Goal: Register for event/course

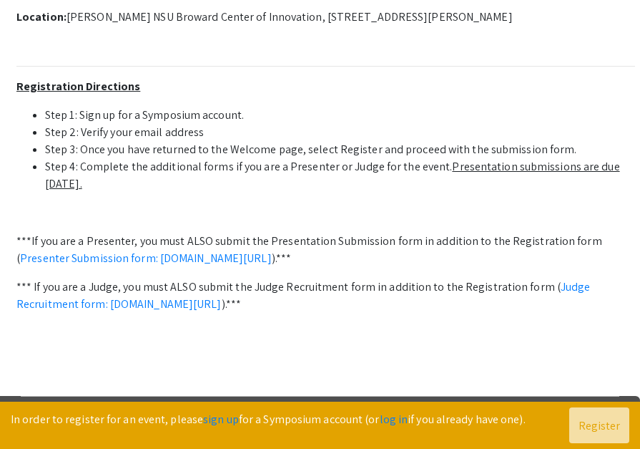
scroll to position [456, 0]
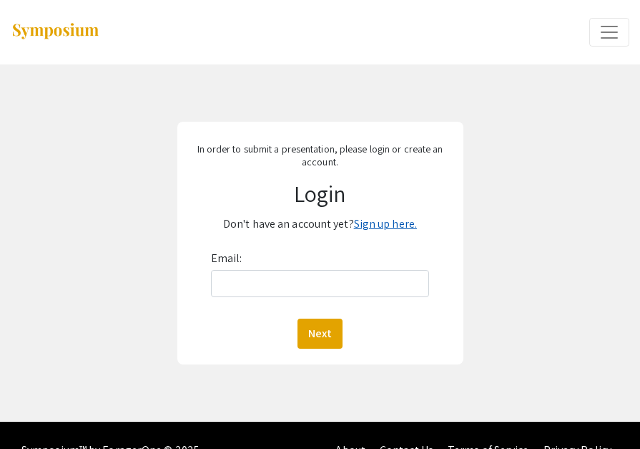
click at [380, 226] on link "Sign up here." at bounding box center [385, 223] width 63 height 15
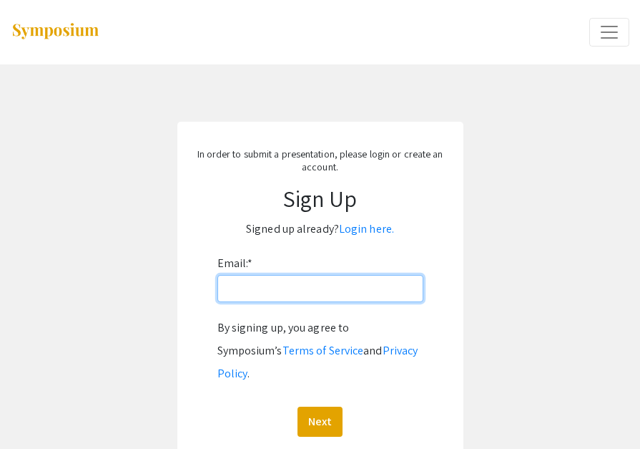
click at [303, 288] on input "Email: *" at bounding box center [320, 288] width 206 height 27
type input "bg1160@mynsu.nova.edu"
click at [298, 406] on button "Next" at bounding box center [320, 421] width 45 height 30
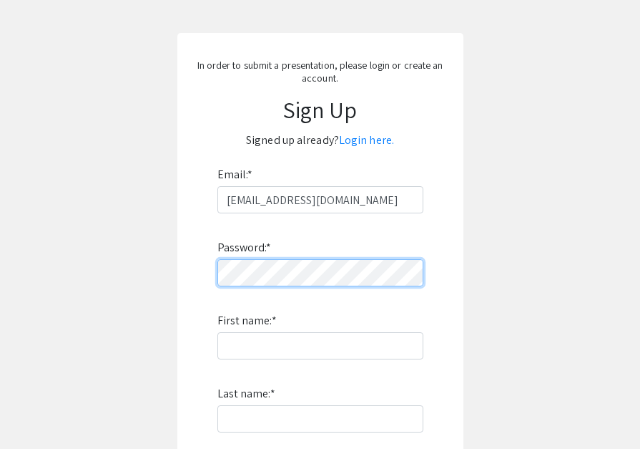
scroll to position [94, 0]
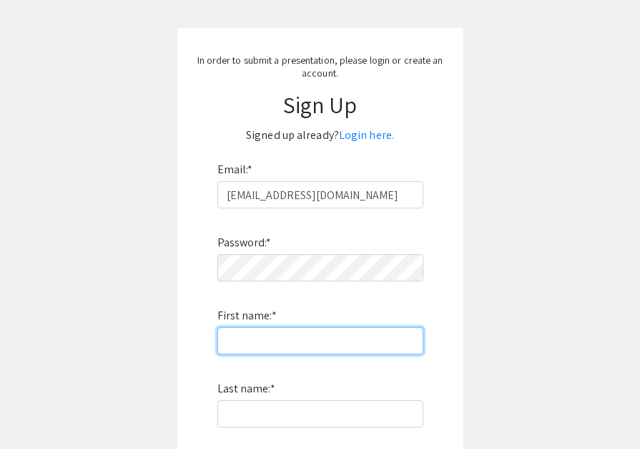
click at [283, 346] on input "First name: *" at bounding box center [320, 340] width 206 height 27
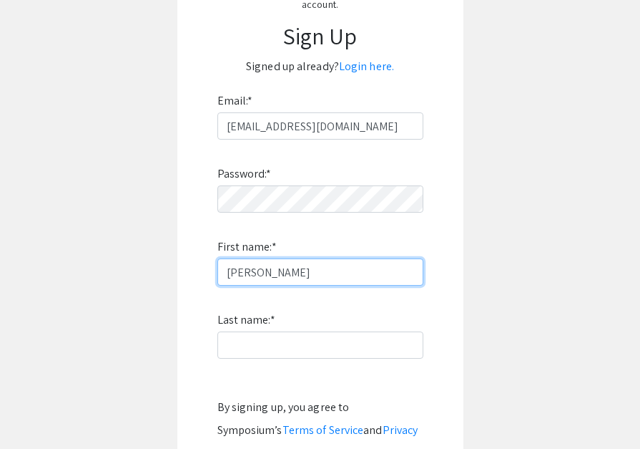
scroll to position [192, 0]
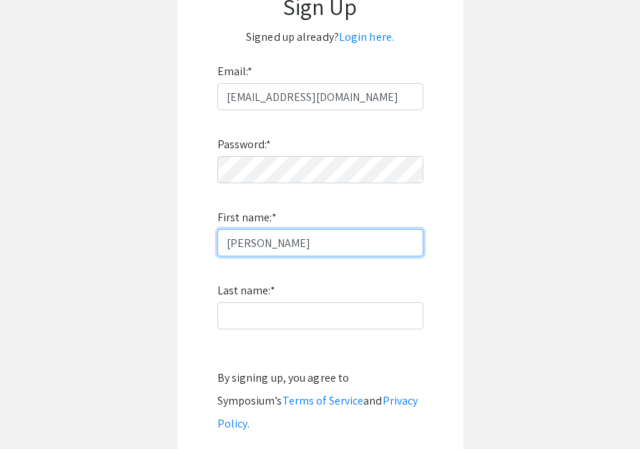
type input "Bianca"
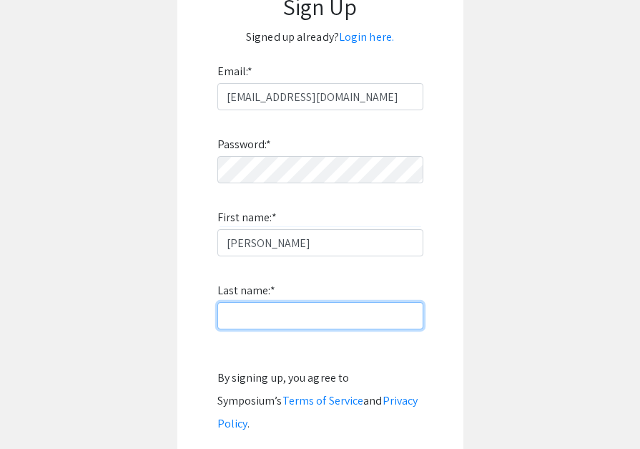
click at [289, 315] on input "Last name: *" at bounding box center [320, 315] width 206 height 27
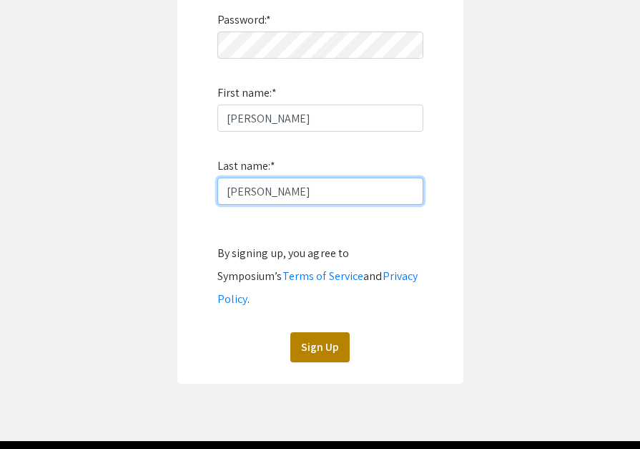
type input "Gonzalez"
click at [304, 332] on button "Sign Up" at bounding box center [319, 347] width 59 height 30
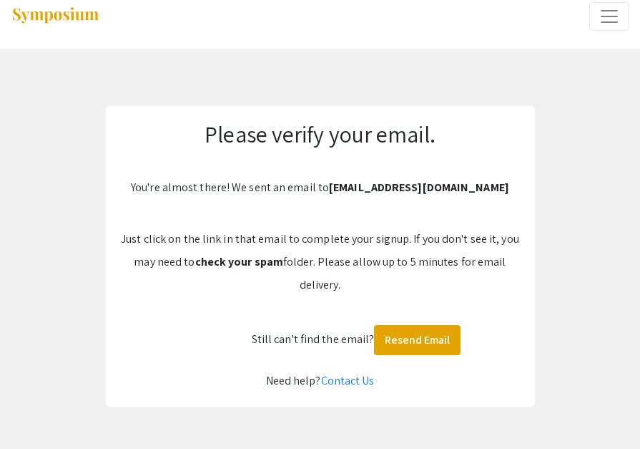
scroll to position [0, 0]
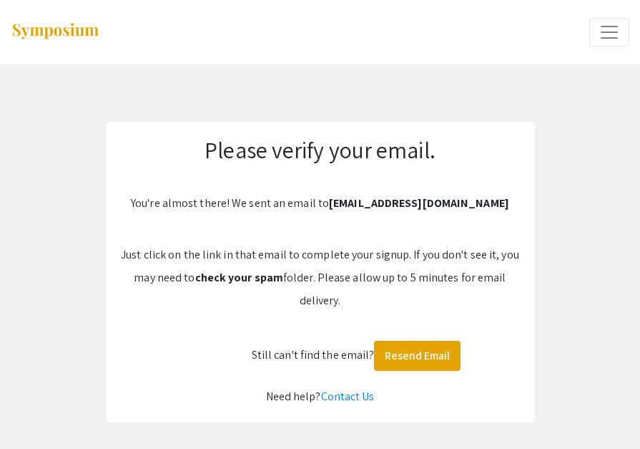
click at [602, 31] on span "Expand or Collapse Menu" at bounding box center [609, 31] width 21 height 21
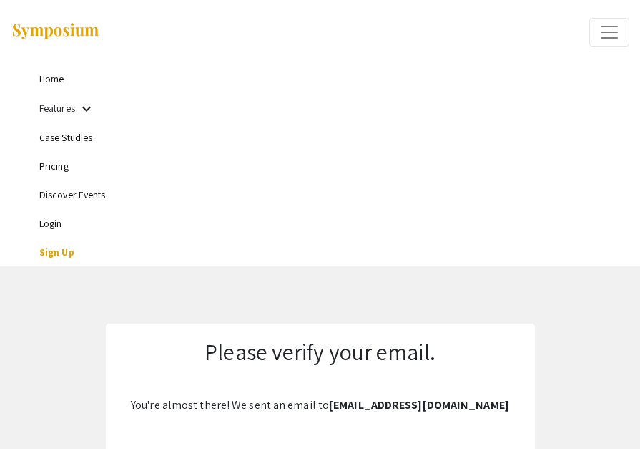
click at [53, 227] on link "Login" at bounding box center [50, 223] width 23 height 13
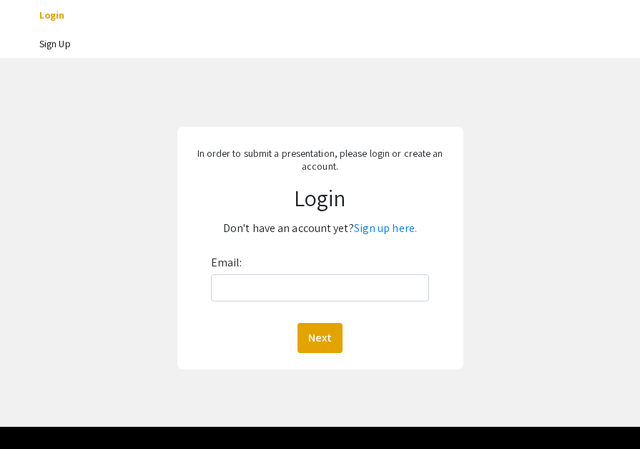
scroll to position [243, 0]
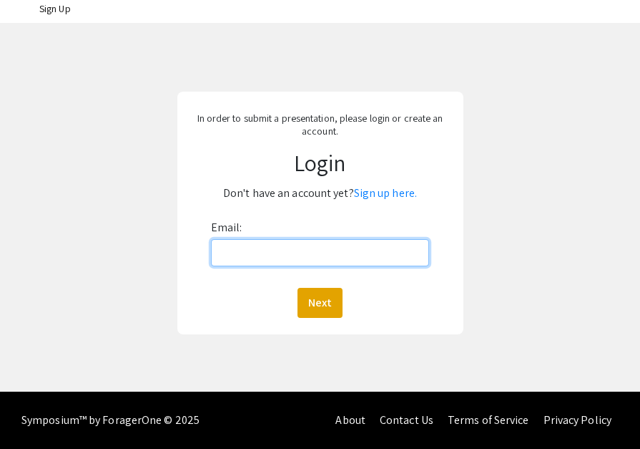
click at [318, 251] on input "Email:" at bounding box center [320, 252] width 219 height 27
click at [298, 288] on button "Next" at bounding box center [320, 303] width 45 height 30
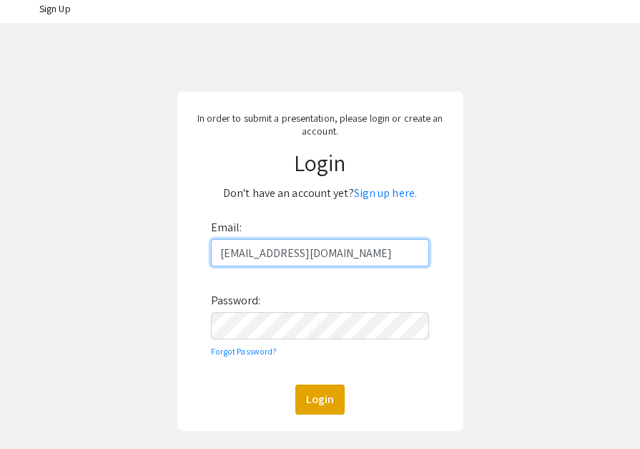
type input "bg1160@mynsu.nova.edu"
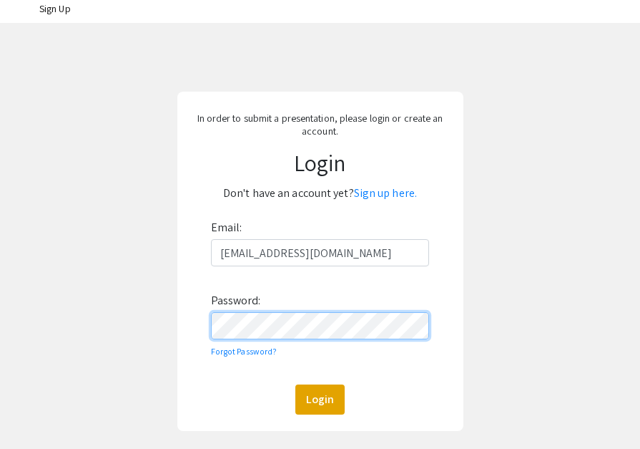
click at [295, 384] on button "Login" at bounding box center [319, 399] width 49 height 30
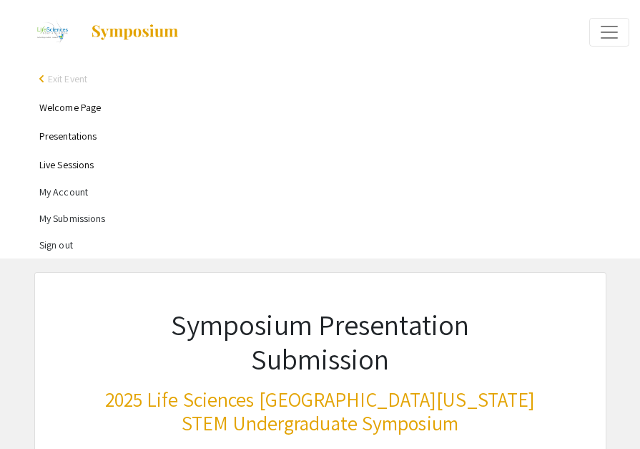
click at [79, 112] on link "Welcome Page" at bounding box center [70, 107] width 62 height 13
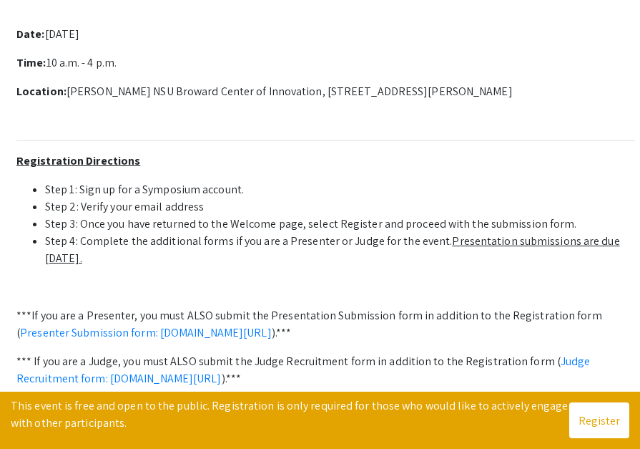
scroll to position [586, 0]
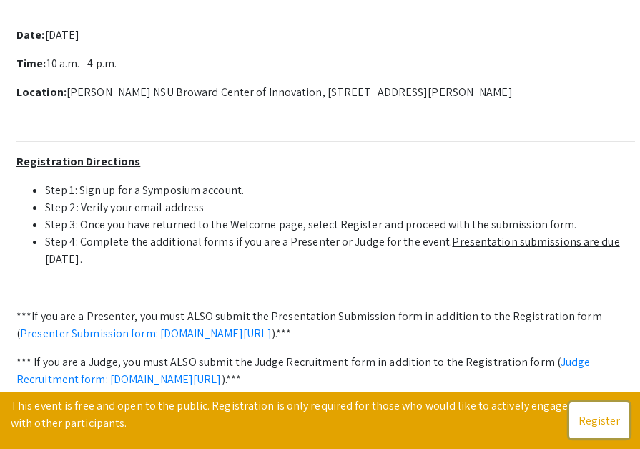
click at [599, 422] on button "Register" at bounding box center [599, 420] width 60 height 36
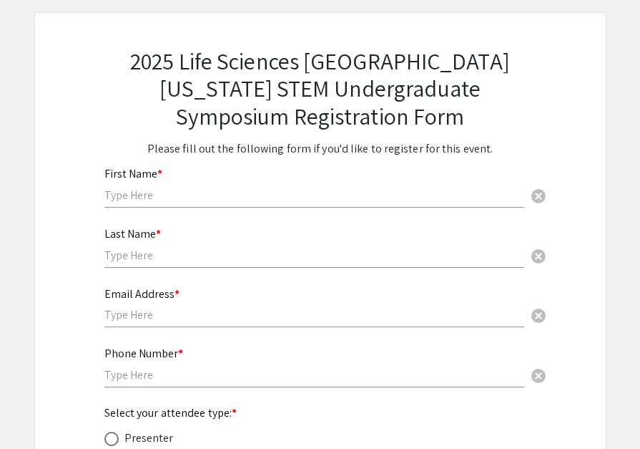
scroll to position [261, 0]
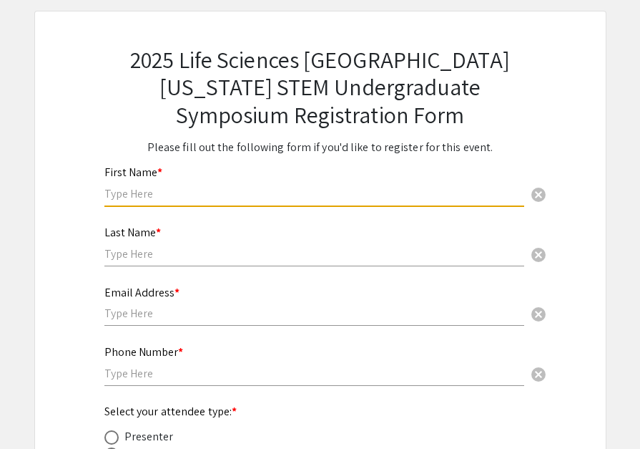
click at [284, 191] on input "text" at bounding box center [314, 193] width 420 height 15
type input "Bianca"
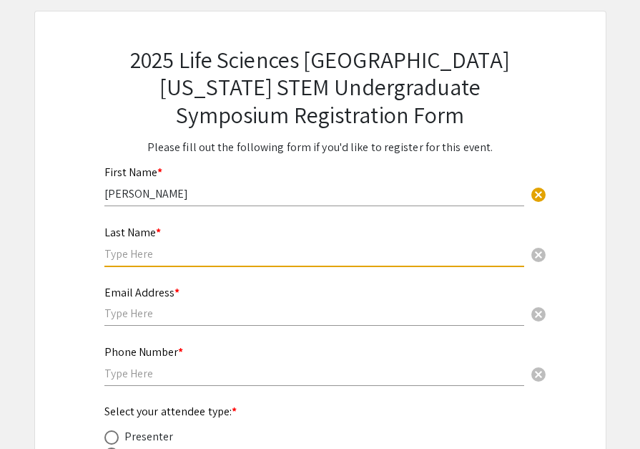
click at [237, 253] on input "text" at bounding box center [314, 253] width 420 height 15
type input "Gonzalez"
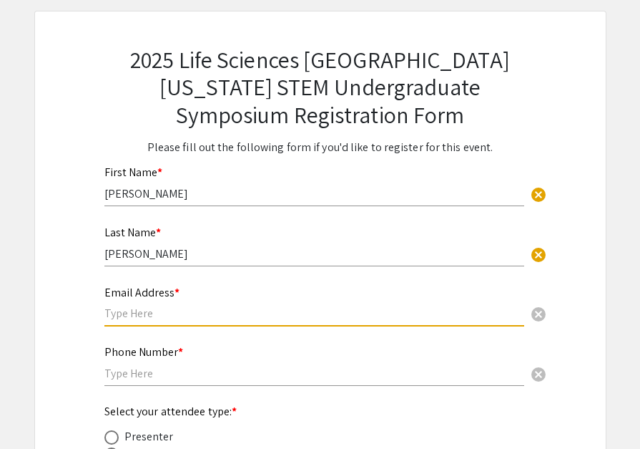
click at [194, 314] on input "text" at bounding box center [314, 312] width 420 height 15
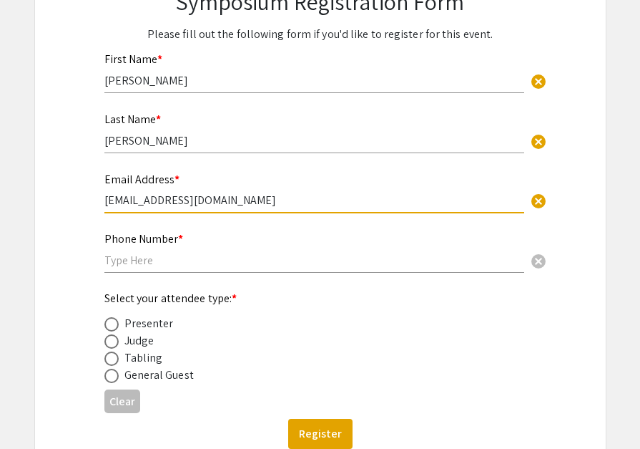
scroll to position [376, 0]
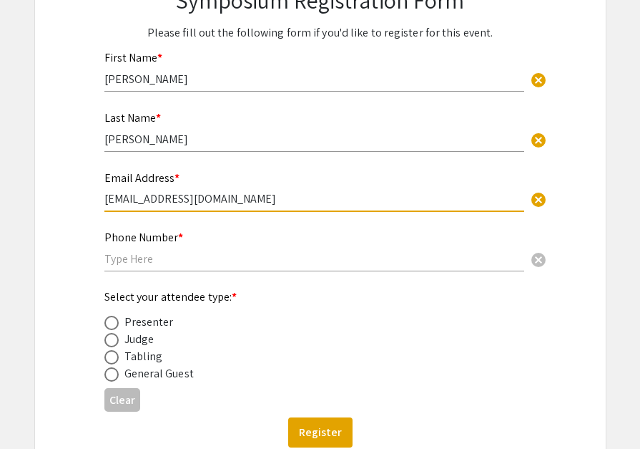
type input "bg1160@mynsu.nova.edu"
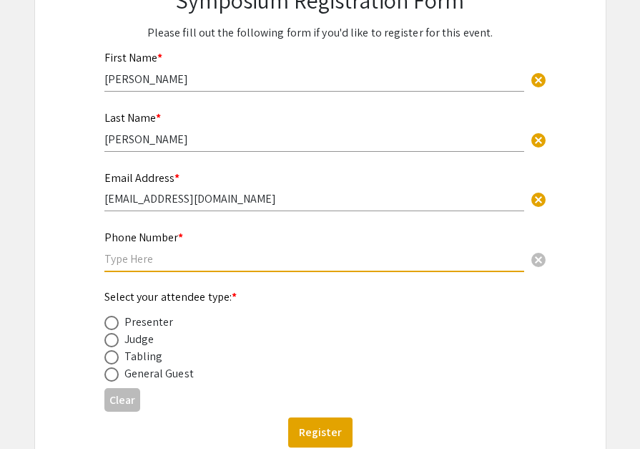
click at [182, 255] on input "text" at bounding box center [314, 258] width 420 height 15
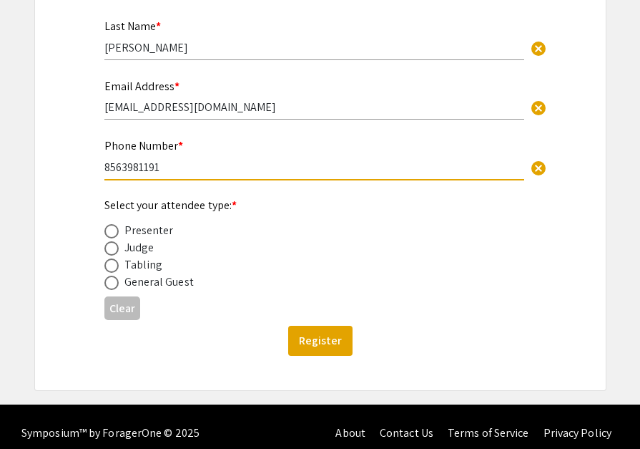
scroll to position [469, 0]
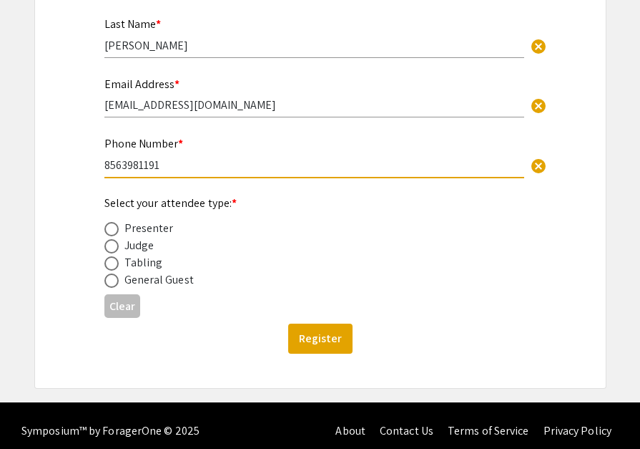
type input "8563981191"
click at [115, 230] on span at bounding box center [111, 229] width 14 height 14
click at [115, 230] on input "radio" at bounding box center [111, 229] width 14 height 14
radio input "true"
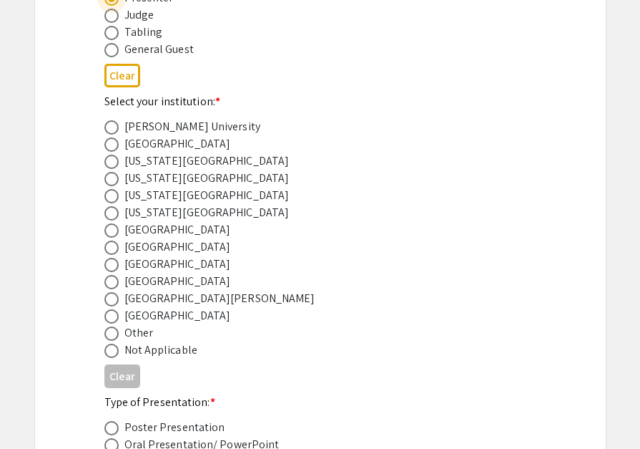
scroll to position [700, 0]
click at [112, 260] on span at bounding box center [111, 264] width 14 height 14
click at [112, 260] on input "radio" at bounding box center [111, 264] width 14 height 14
radio input "true"
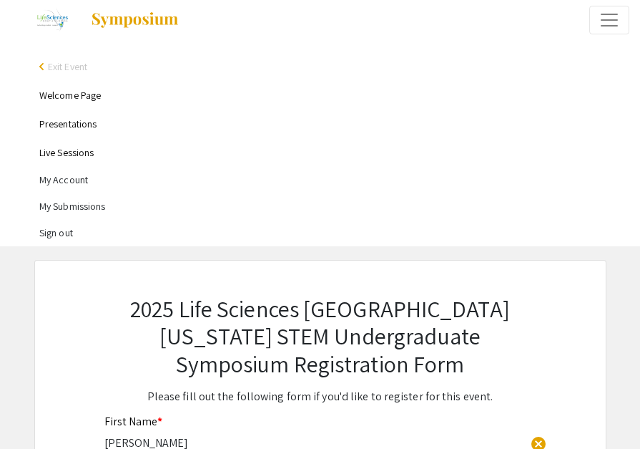
scroll to position [11, 0]
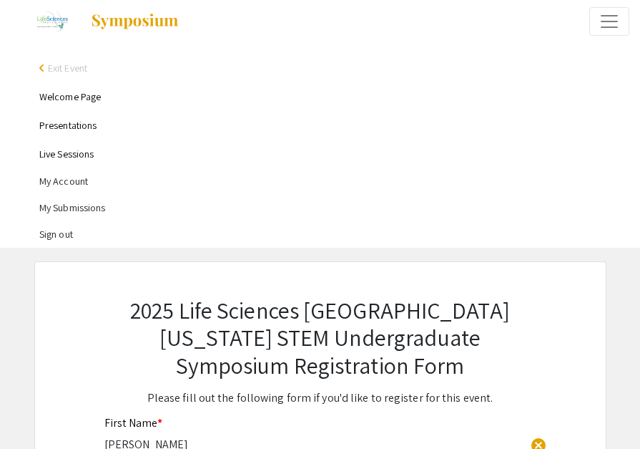
click at [49, 69] on span "Exit Event" at bounding box center [67, 68] width 39 height 13
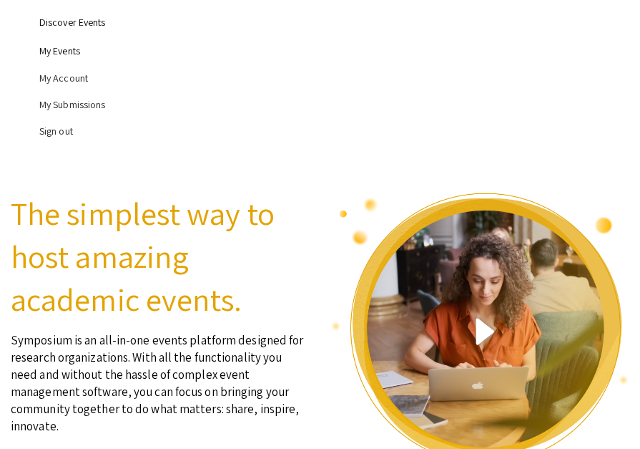
scroll to position [174, 0]
